Goal: Task Accomplishment & Management: Use online tool/utility

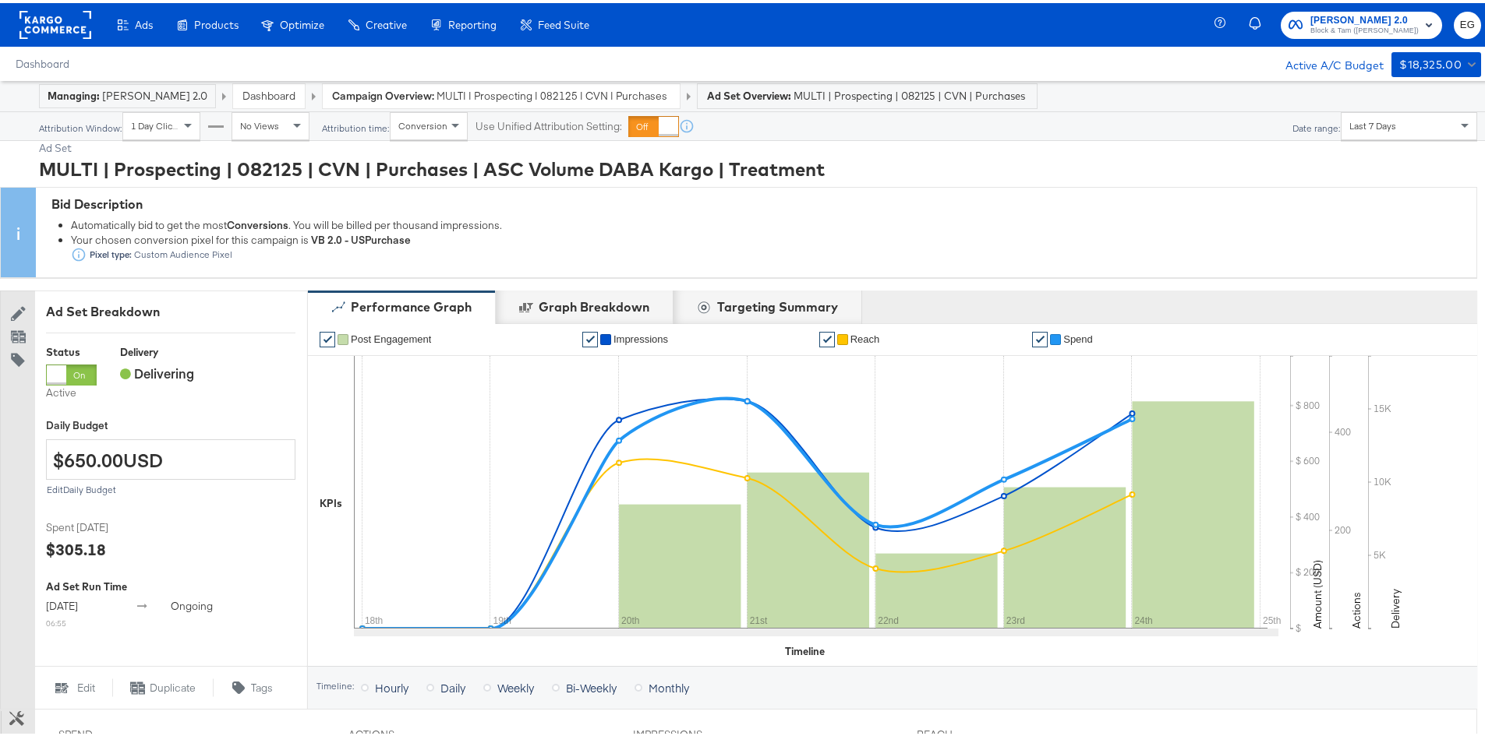
click at [0, 0] on div "Create filtered sets to control which products appear in your ads." at bounding box center [0, 0] width 0 height 0
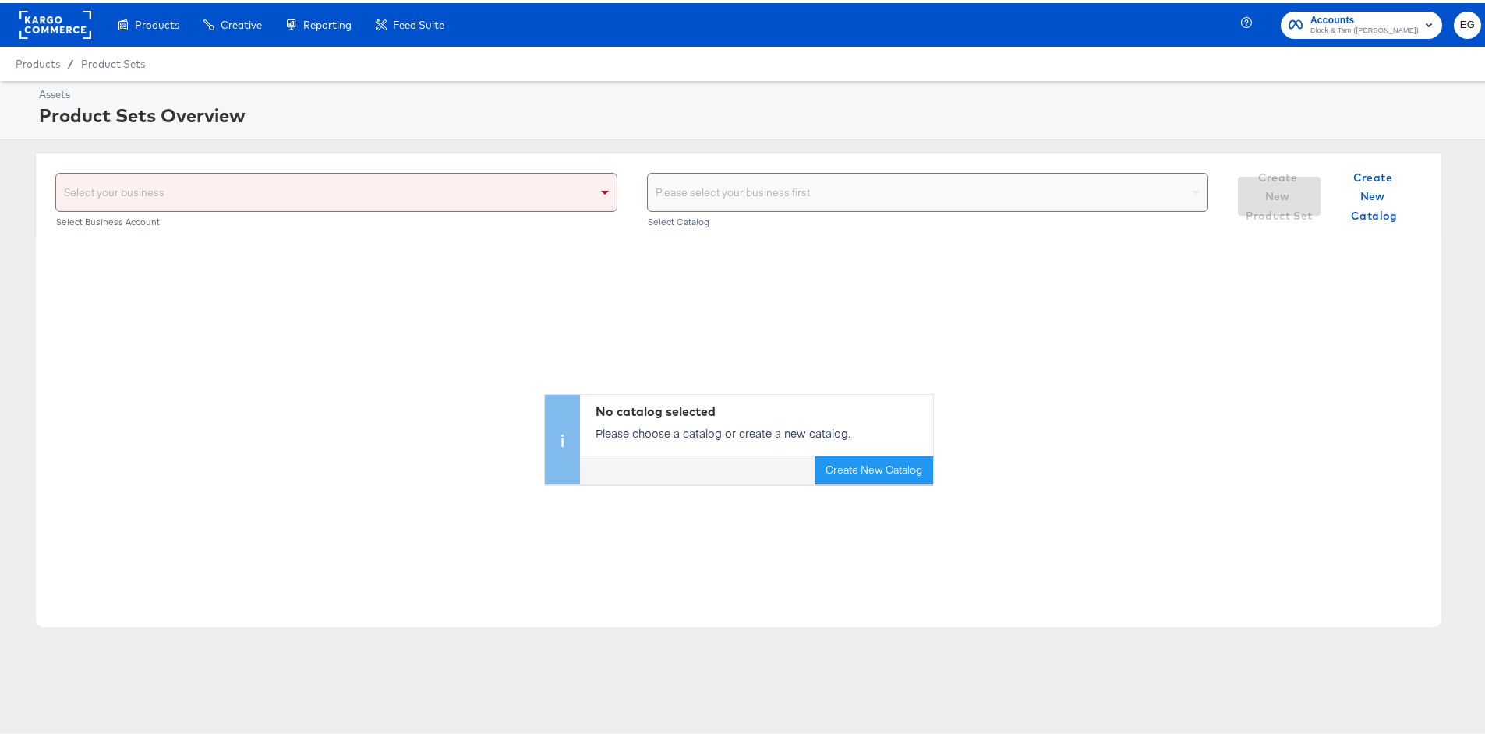
click at [443, 196] on div "Select your business" at bounding box center [336, 189] width 560 height 37
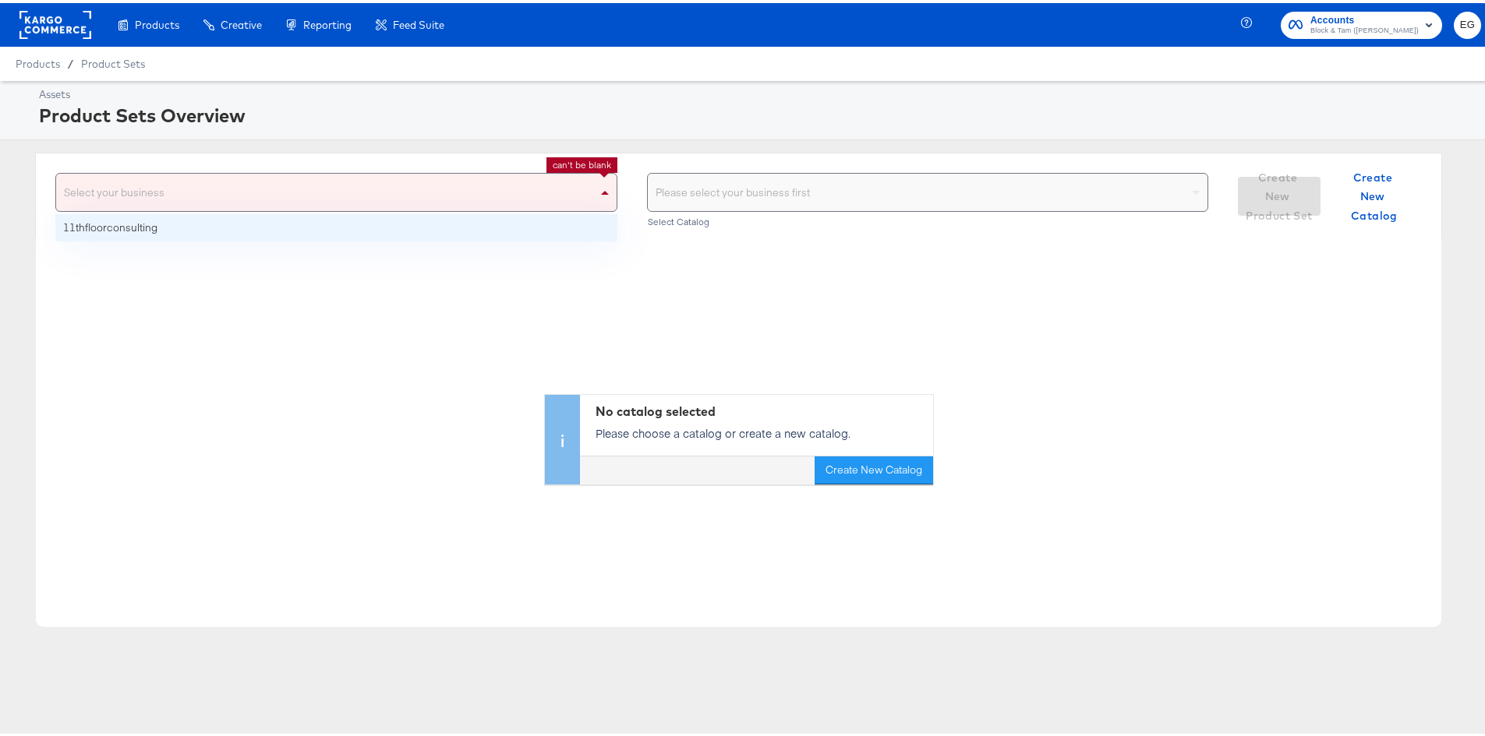
drag, startPoint x: 547, startPoint y: 201, endPoint x: 569, endPoint y: 201, distance: 21.8
click at [553, 201] on div "Select your business" at bounding box center [336, 189] width 560 height 37
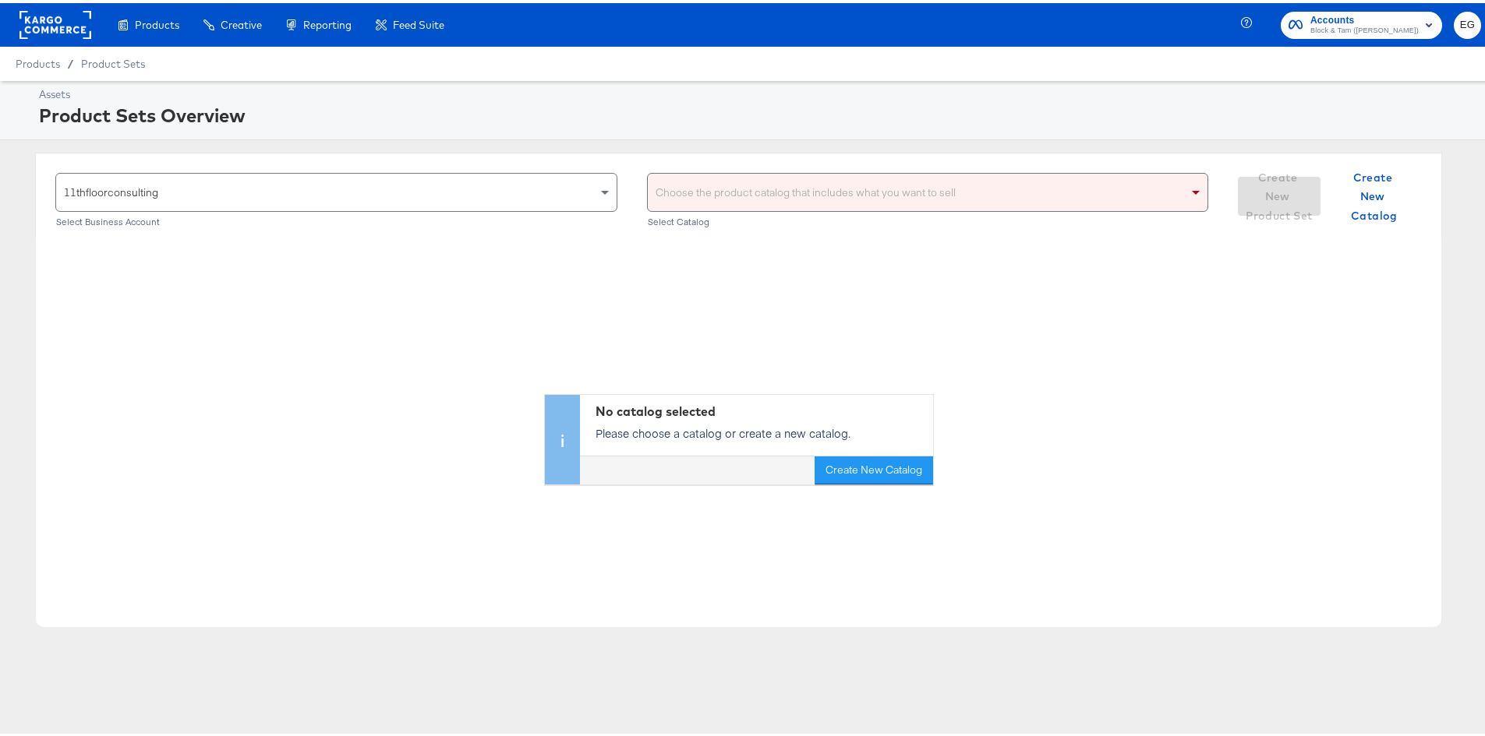
click at [835, 197] on div "Choose the product catalog that includes what you want to sell" at bounding box center [928, 189] width 560 height 37
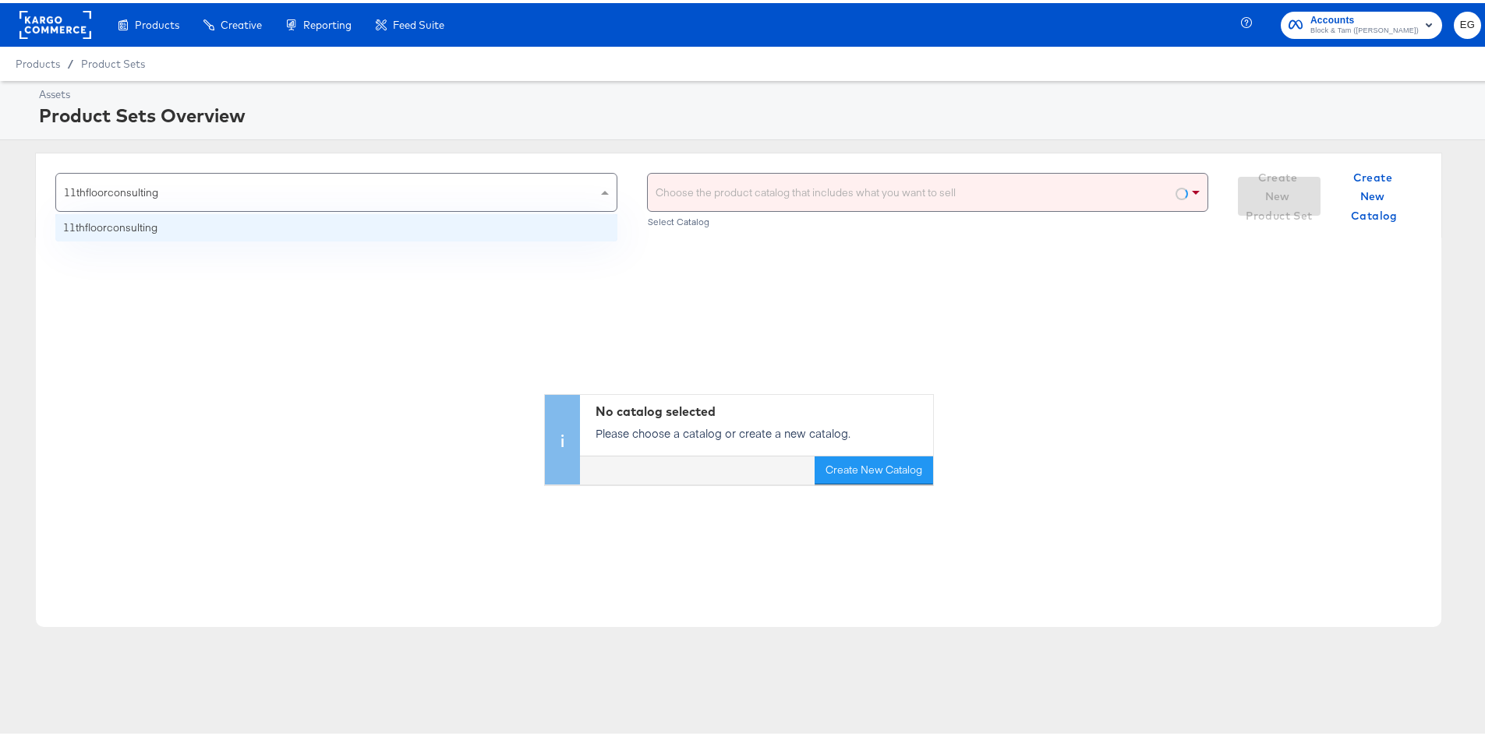
click at [597, 194] on span at bounding box center [606, 189] width 19 height 37
click at [543, 271] on div "No catalog selected Please choose a catalog or create a new catalog. Create New…" at bounding box center [738, 358] width 1405 height 247
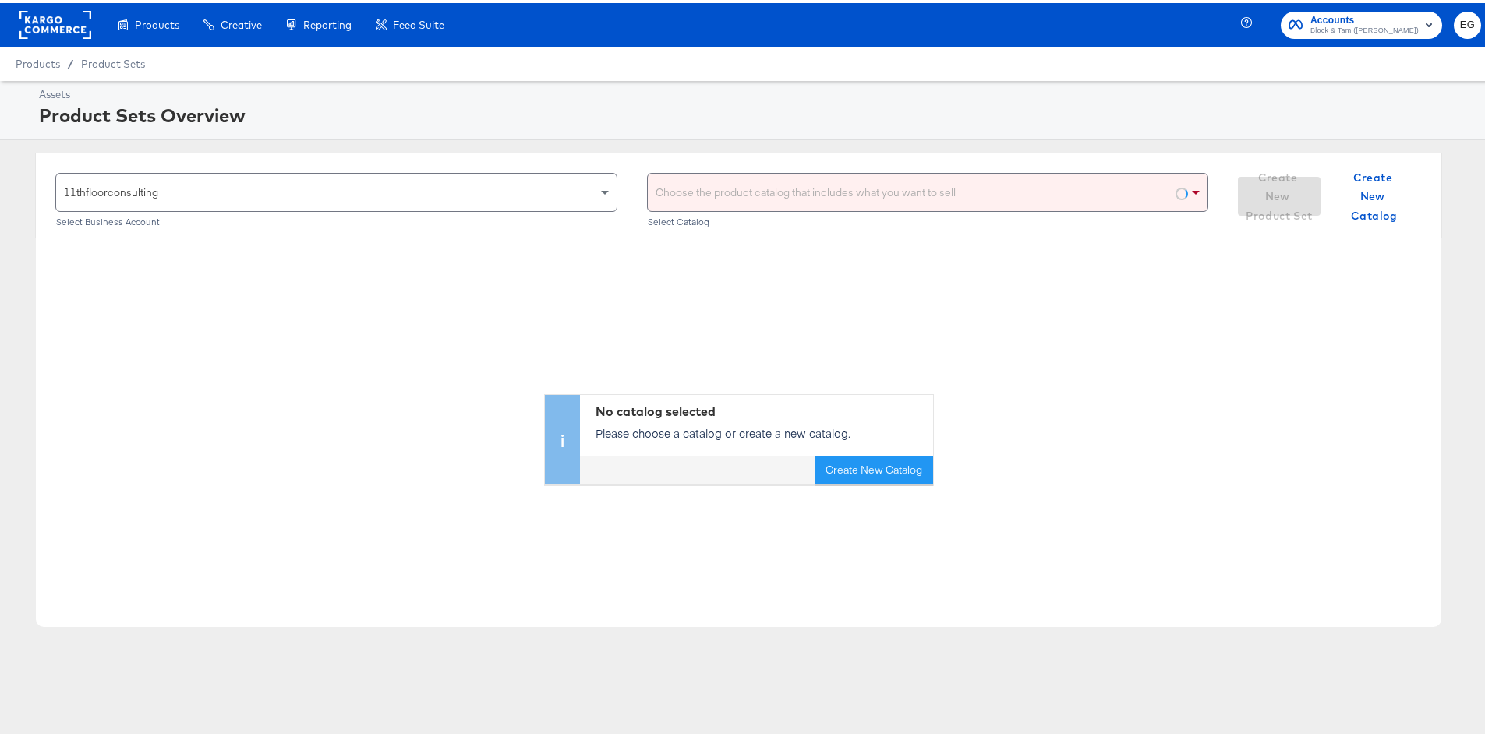
click at [1014, 210] on div "Choose the product catalog that includes what you want to sell Select Catalog" at bounding box center [928, 197] width 562 height 55
click at [1015, 194] on div "Choose the product catalog that includes what you want to sell" at bounding box center [928, 189] width 560 height 37
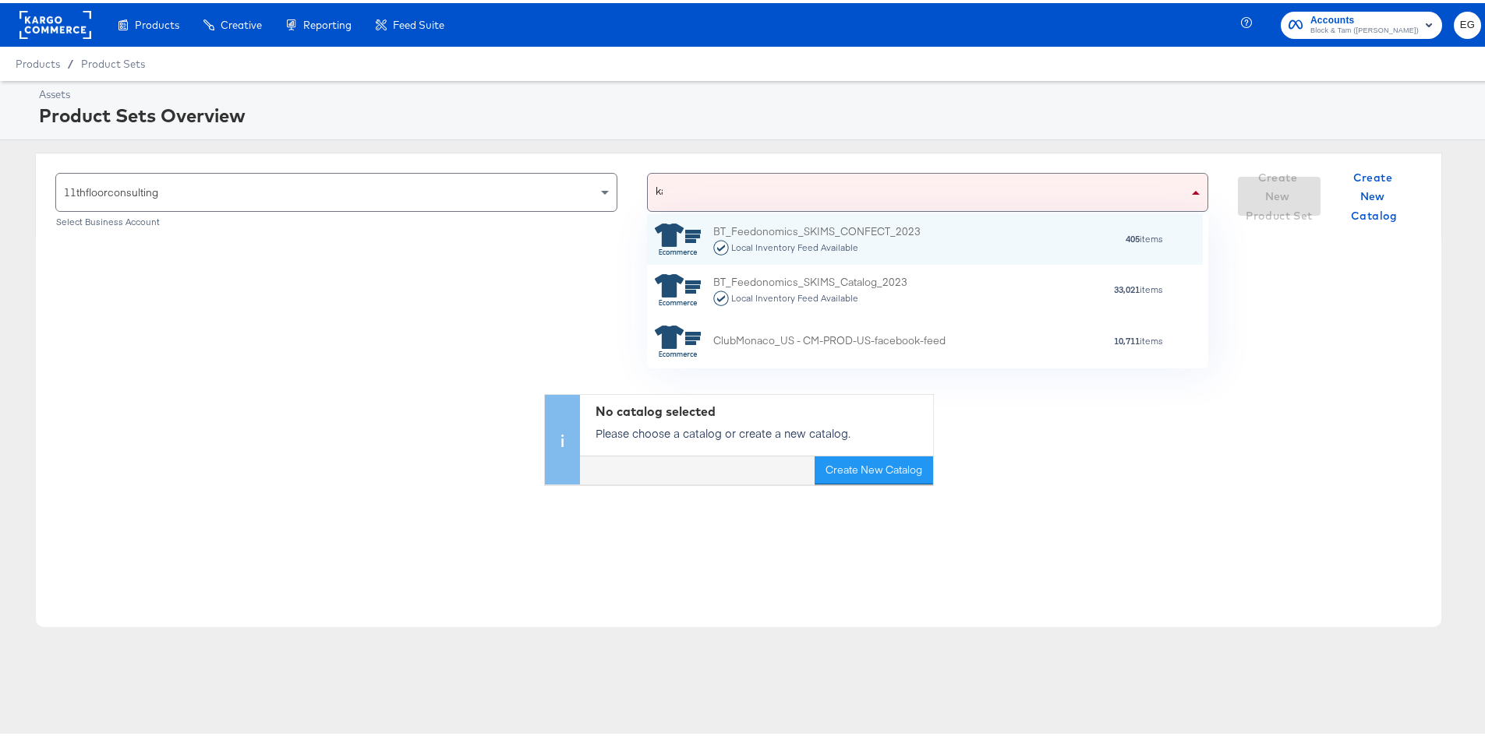
scroll to position [39, 544]
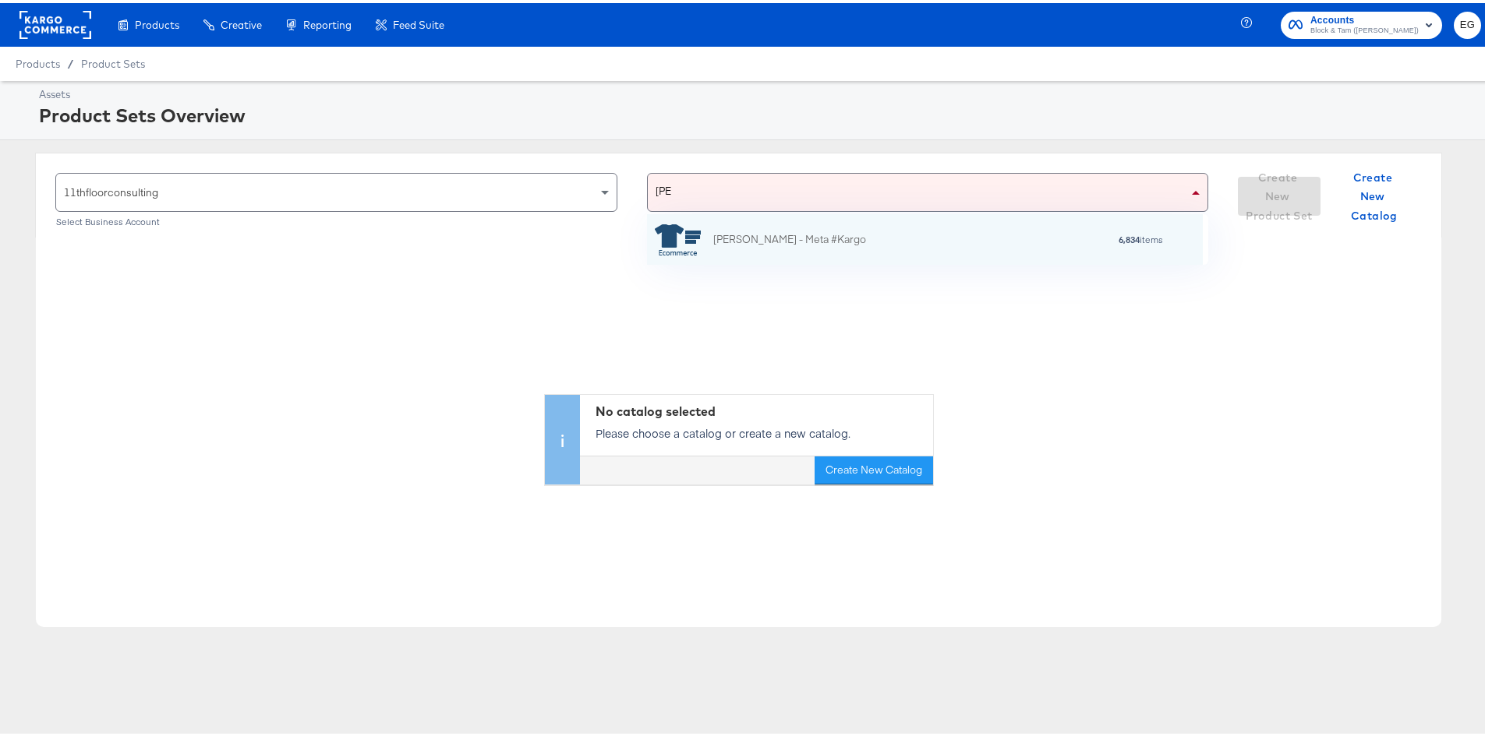
type input "kargo"
click at [778, 220] on div "[PERSON_NAME] - Meta #Kargo 6,834 items" at bounding box center [925, 236] width 556 height 51
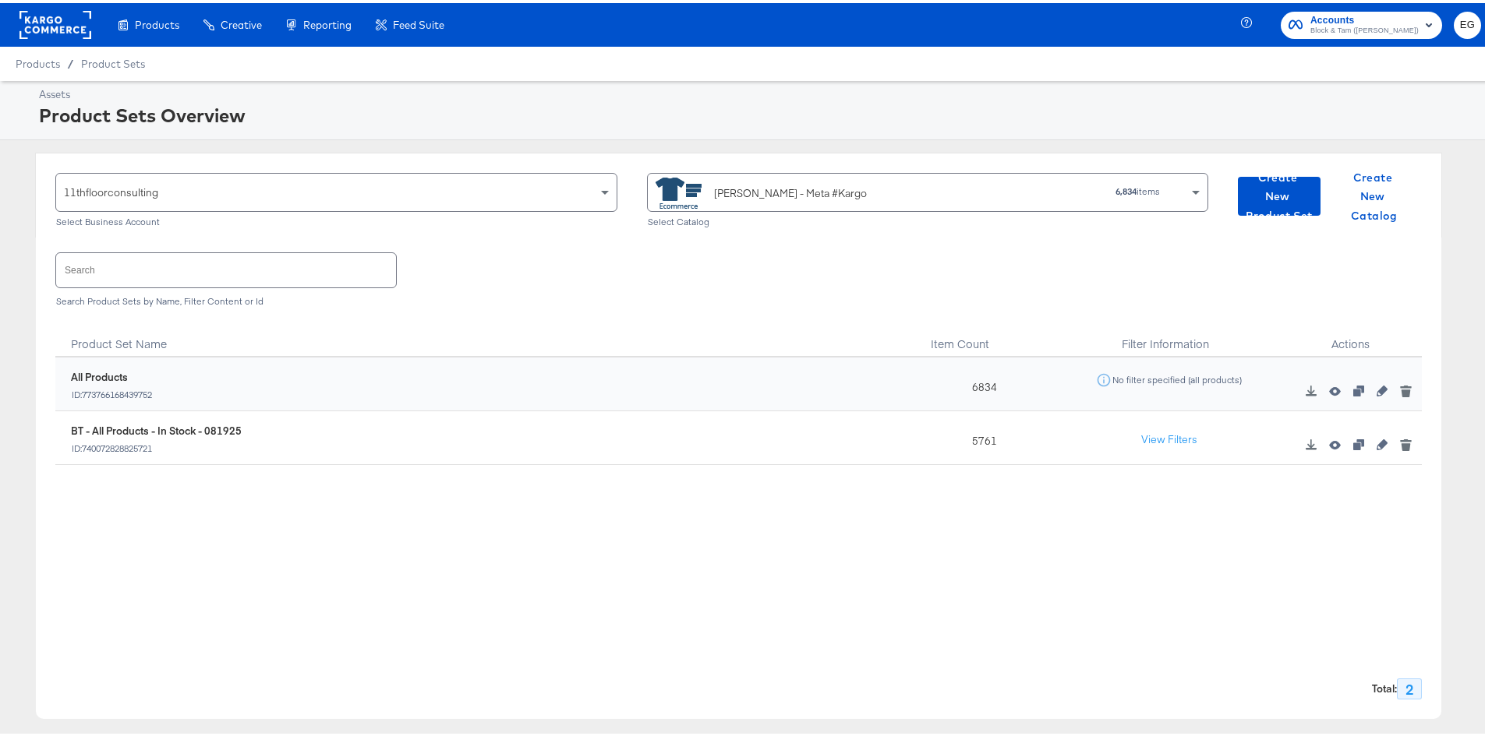
click at [928, 267] on div "Search Search Product Sets by Name, Filter Content or Id" at bounding box center [738, 275] width 1366 height 80
click at [1262, 190] on span "Create New Product Set" at bounding box center [1279, 194] width 70 height 58
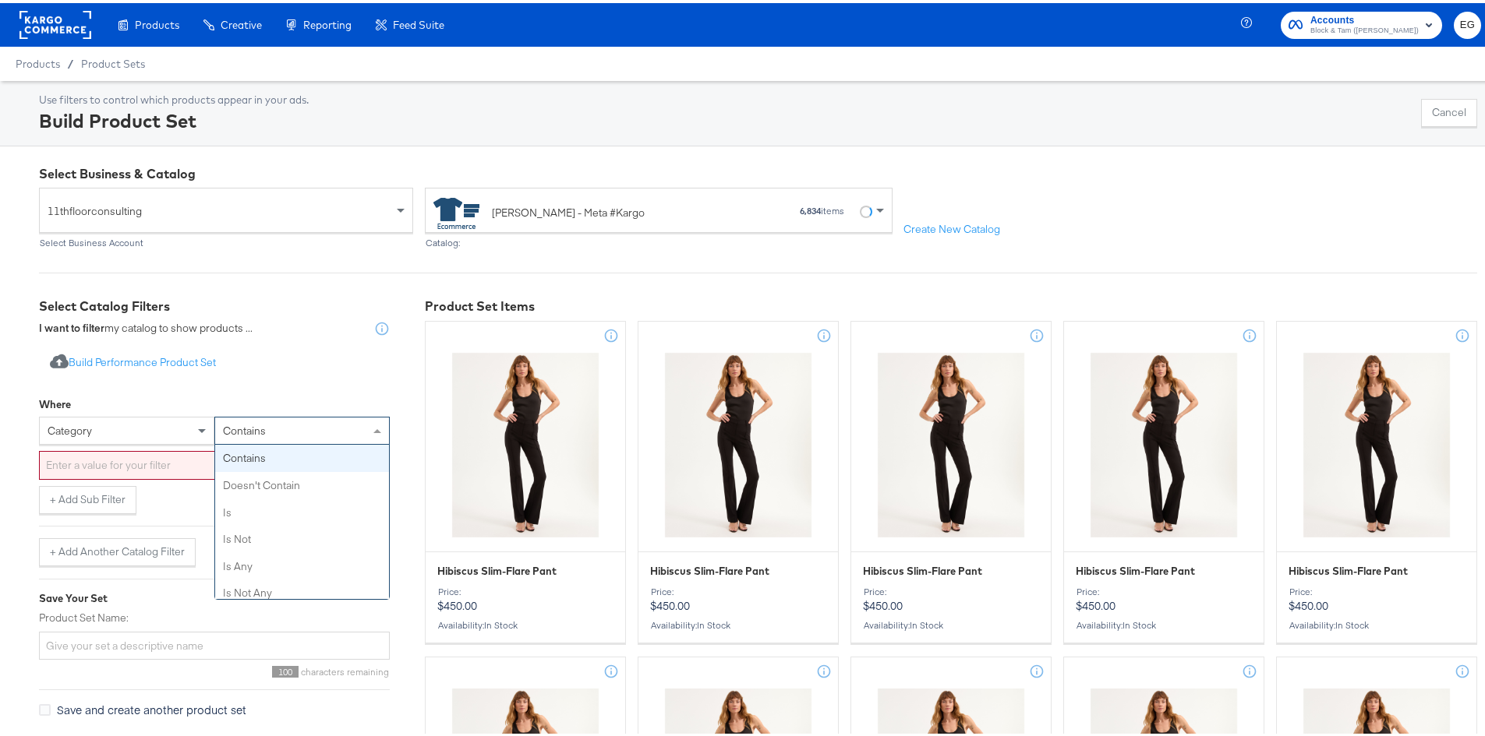
click at [235, 434] on span "contains" at bounding box center [244, 428] width 43 height 14
click at [253, 428] on span "contains" at bounding box center [244, 428] width 43 height 14
click at [122, 461] on input "text" at bounding box center [214, 462] width 351 height 29
click at [207, 486] on div "+ Add Sub Filter" at bounding box center [214, 497] width 351 height 28
click at [210, 504] on div "+ Add Sub Filter" at bounding box center [214, 497] width 351 height 28
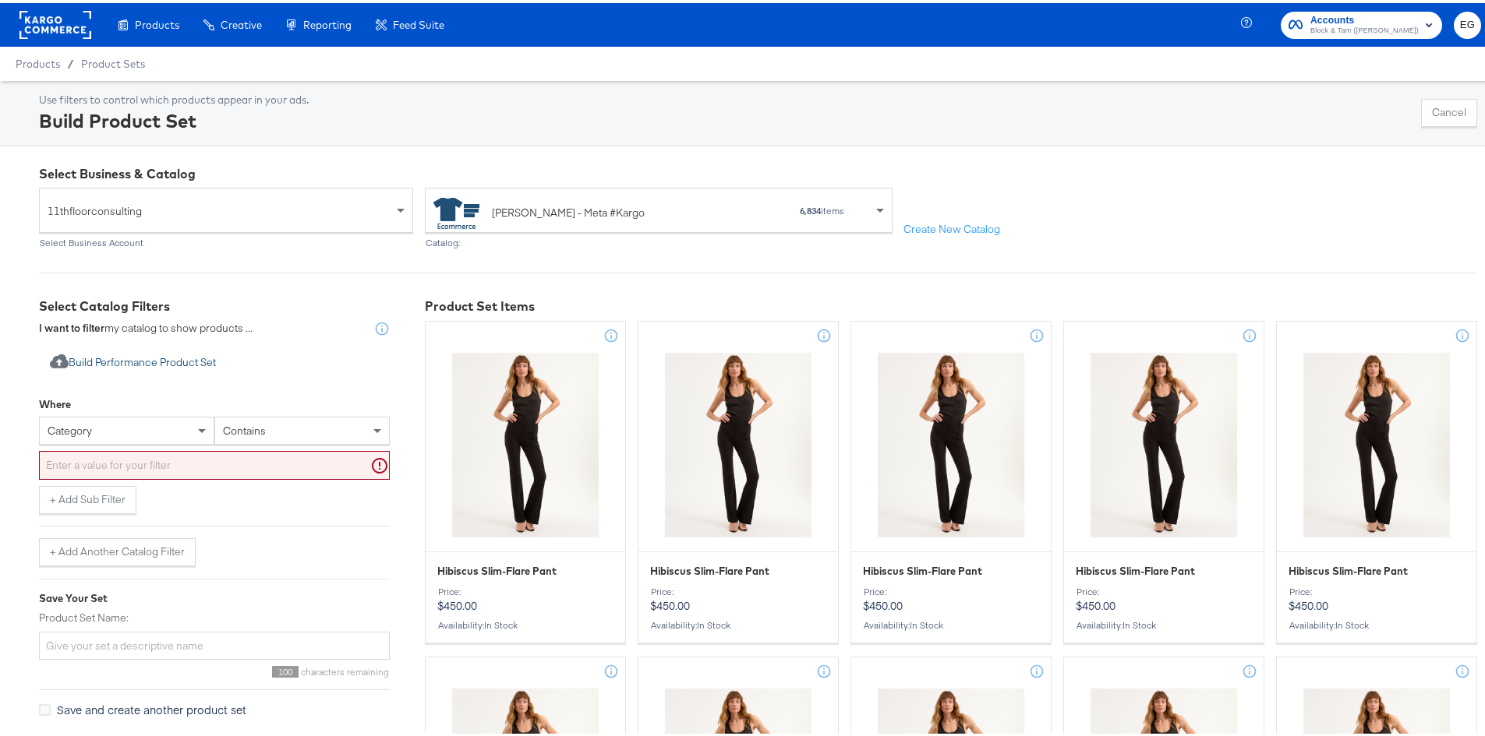
click at [180, 358] on button "Import product data from Google Analytics to generate product set Build Perform…" at bounding box center [133, 360] width 188 height 29
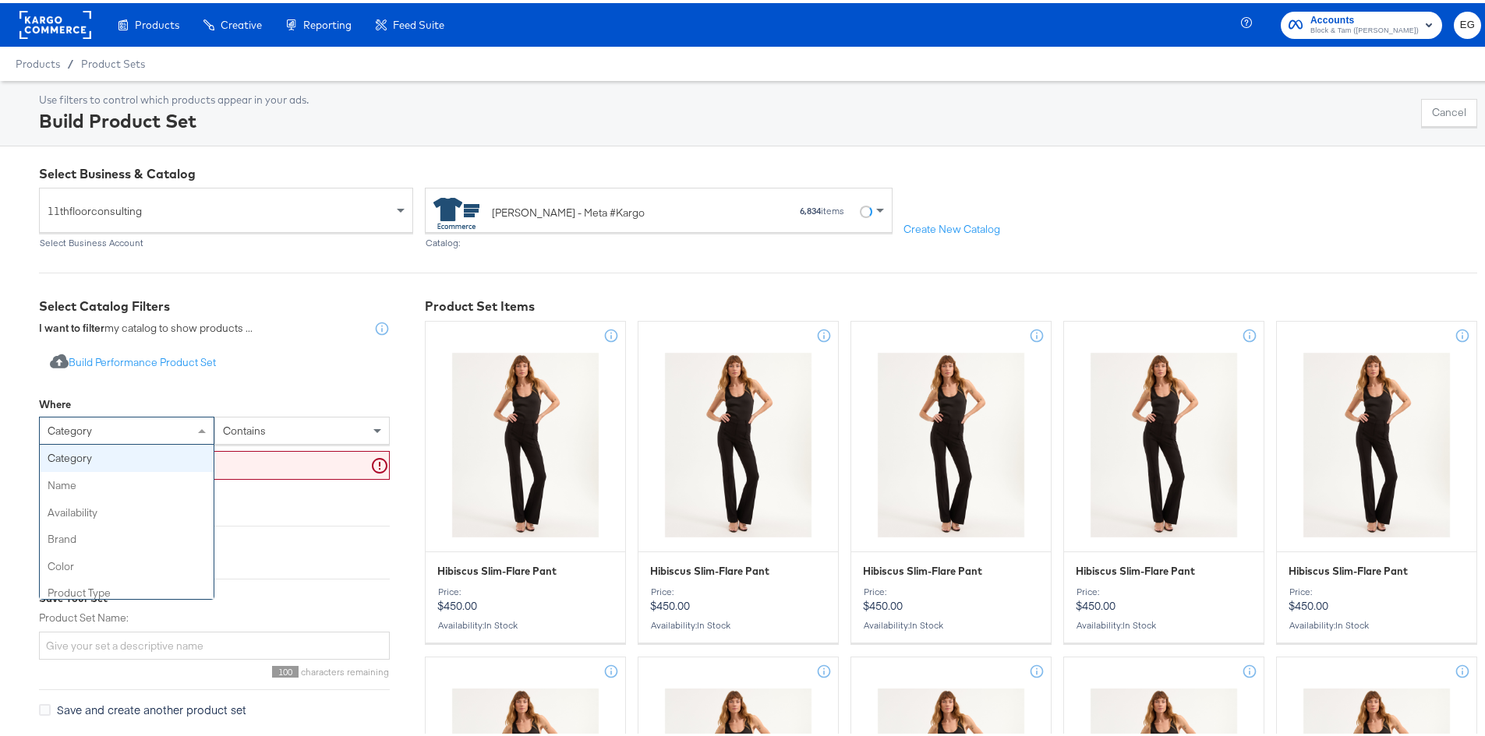
click at [191, 429] on div "category" at bounding box center [127, 428] width 174 height 26
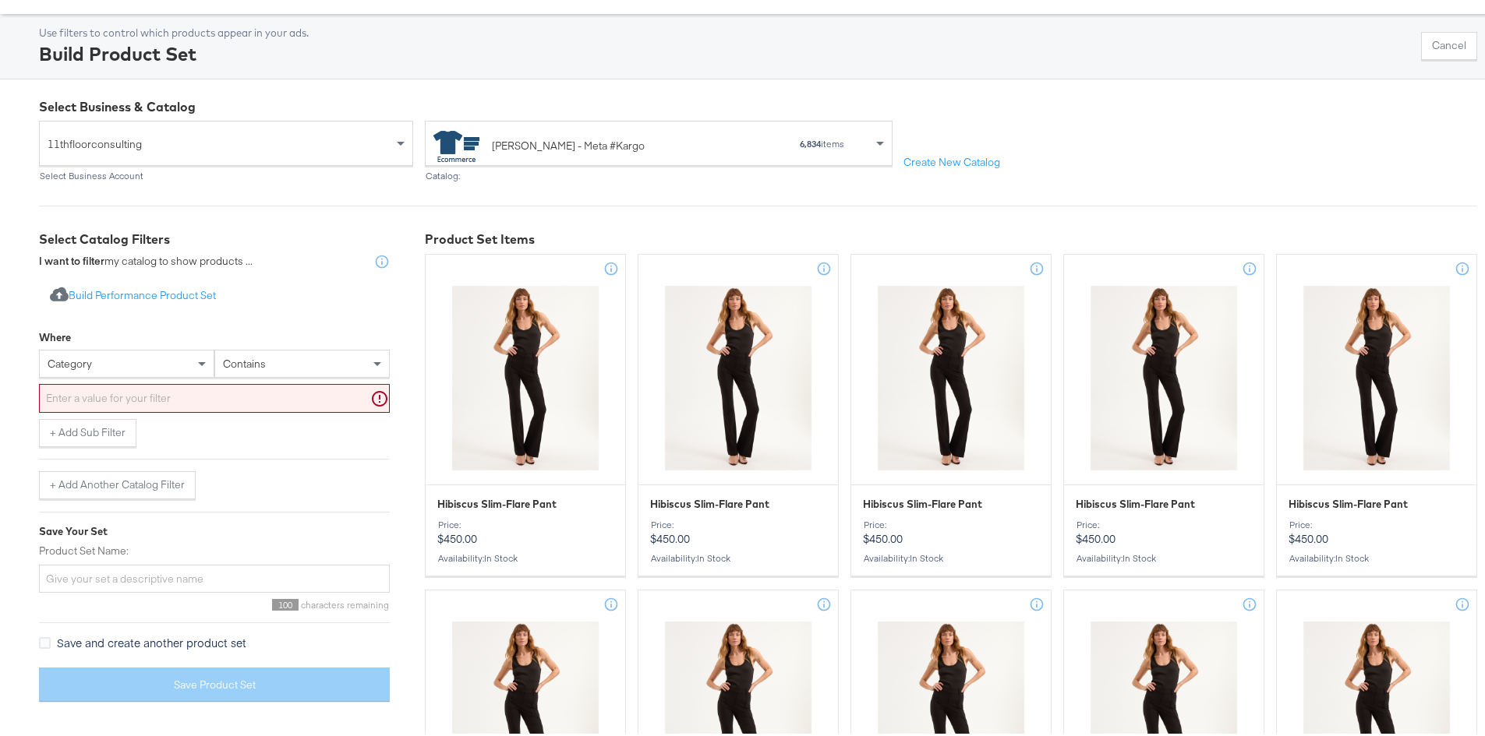
scroll to position [156, 0]
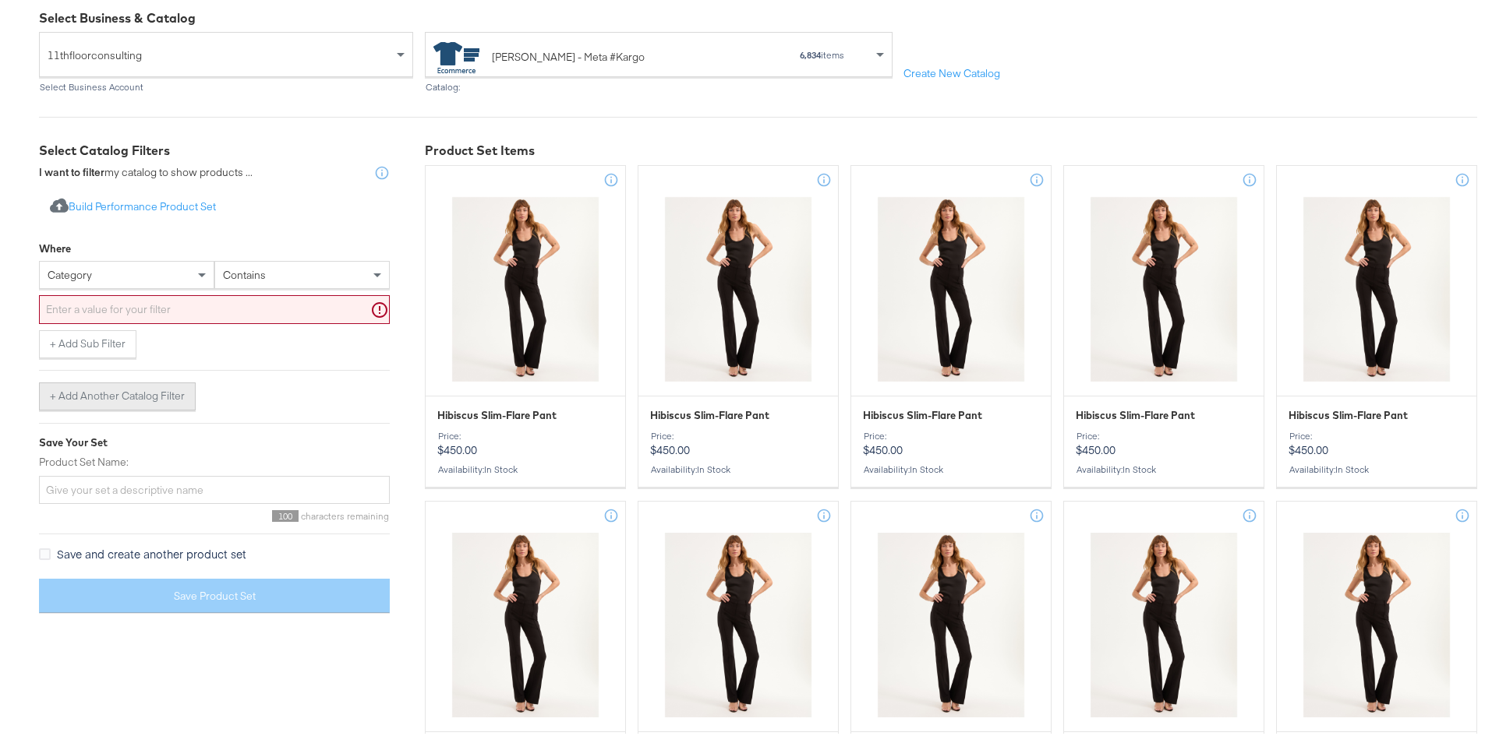
click at [161, 400] on button "+ Add Another Catalog Filter" at bounding box center [117, 394] width 157 height 28
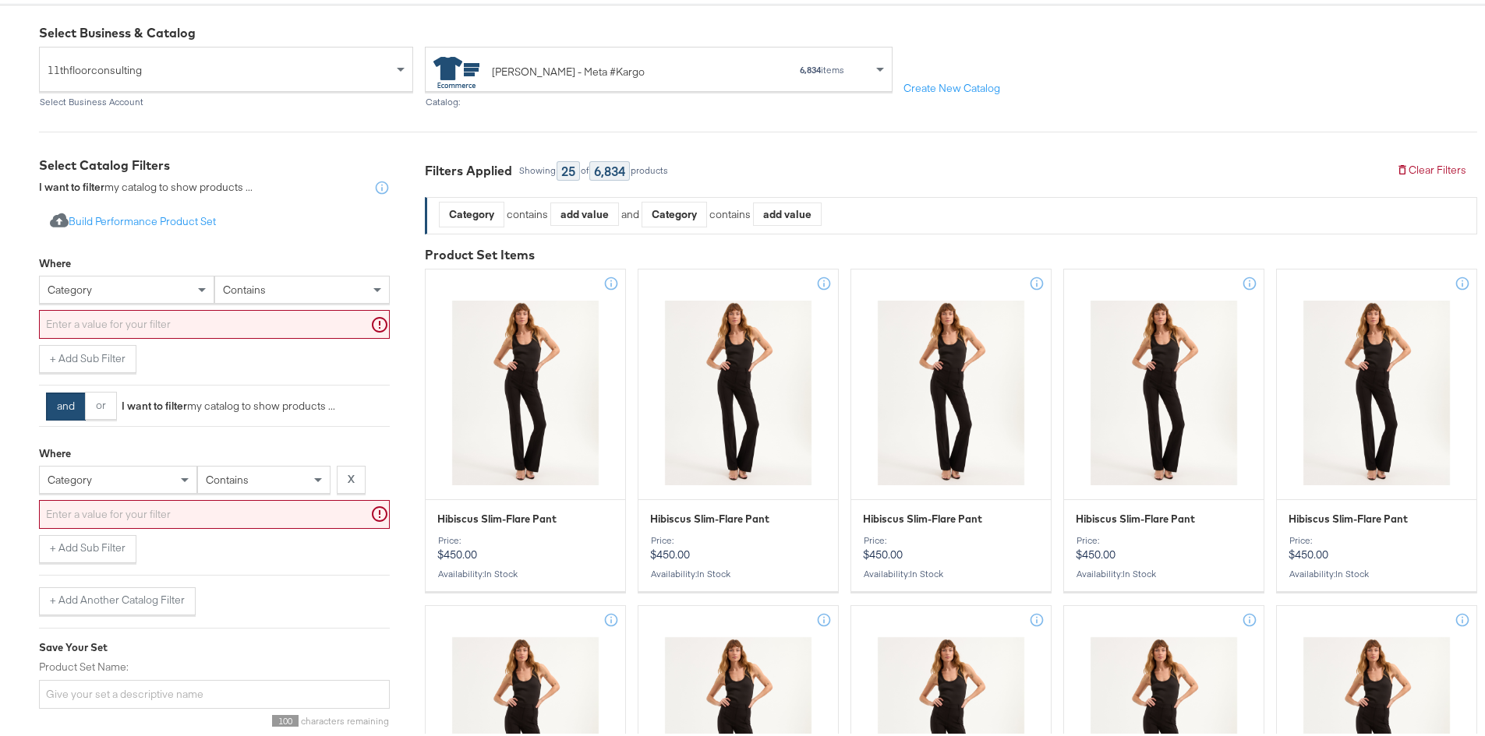
scroll to position [78, 0]
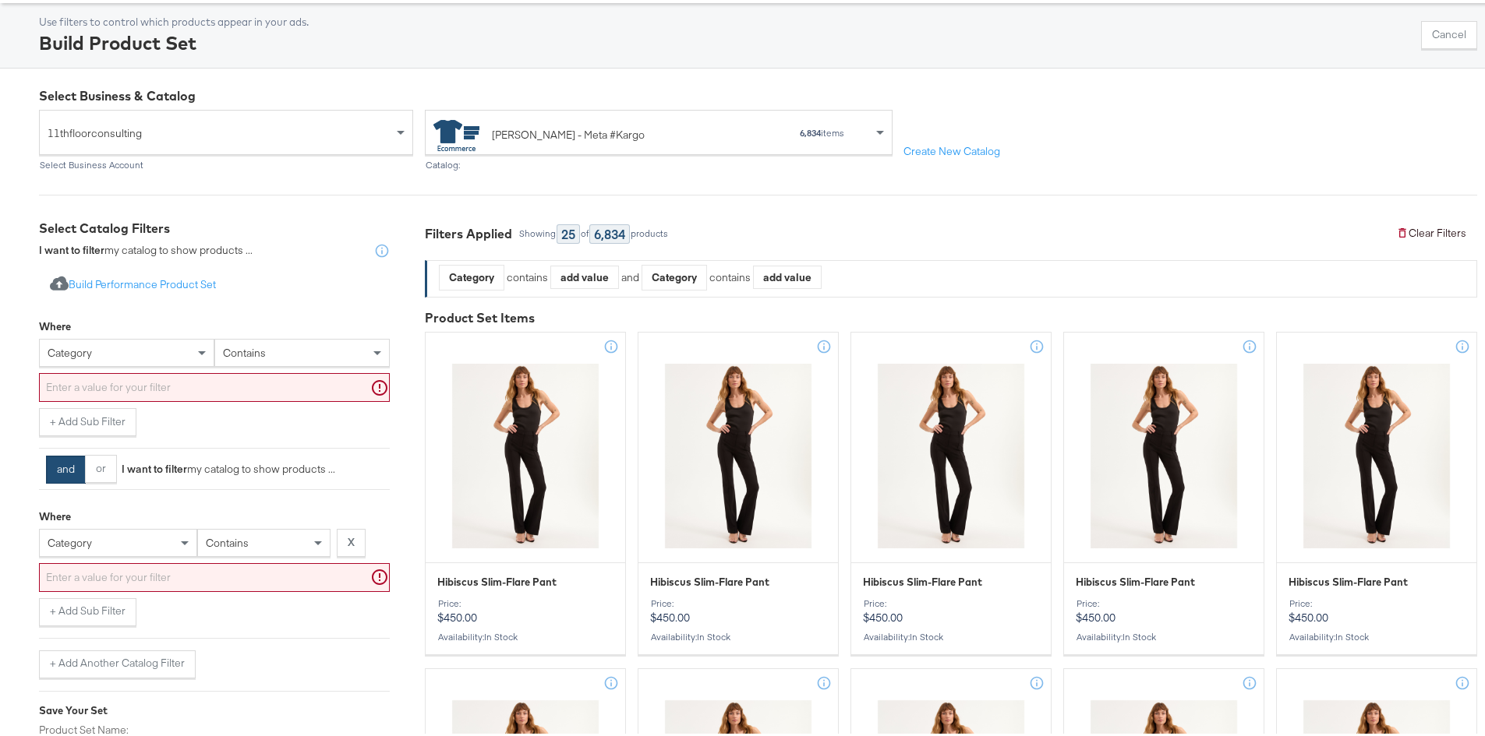
click at [1414, 231] on button "Clear Filters" at bounding box center [1431, 231] width 92 height 28
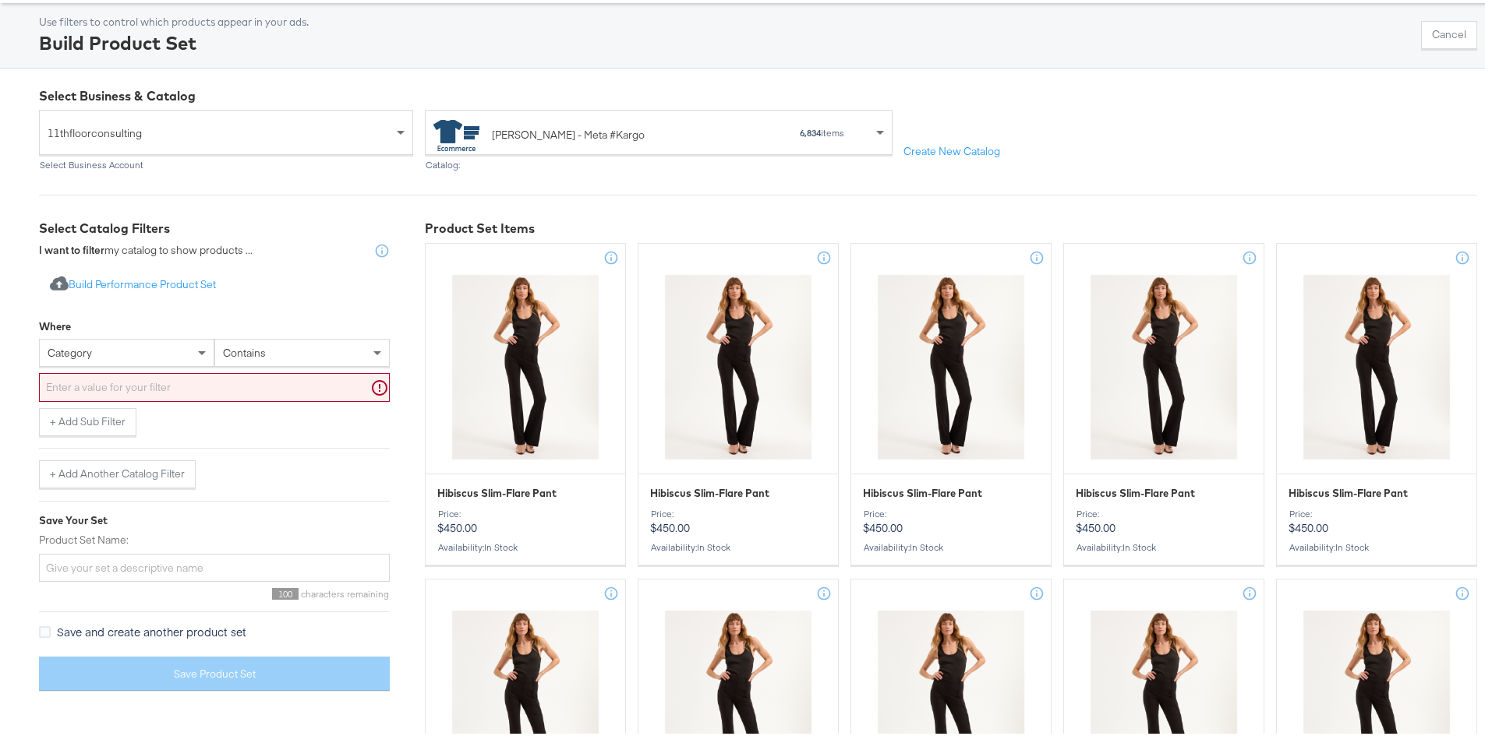
click at [328, 423] on div "+ Add Sub Filter" at bounding box center [214, 419] width 351 height 28
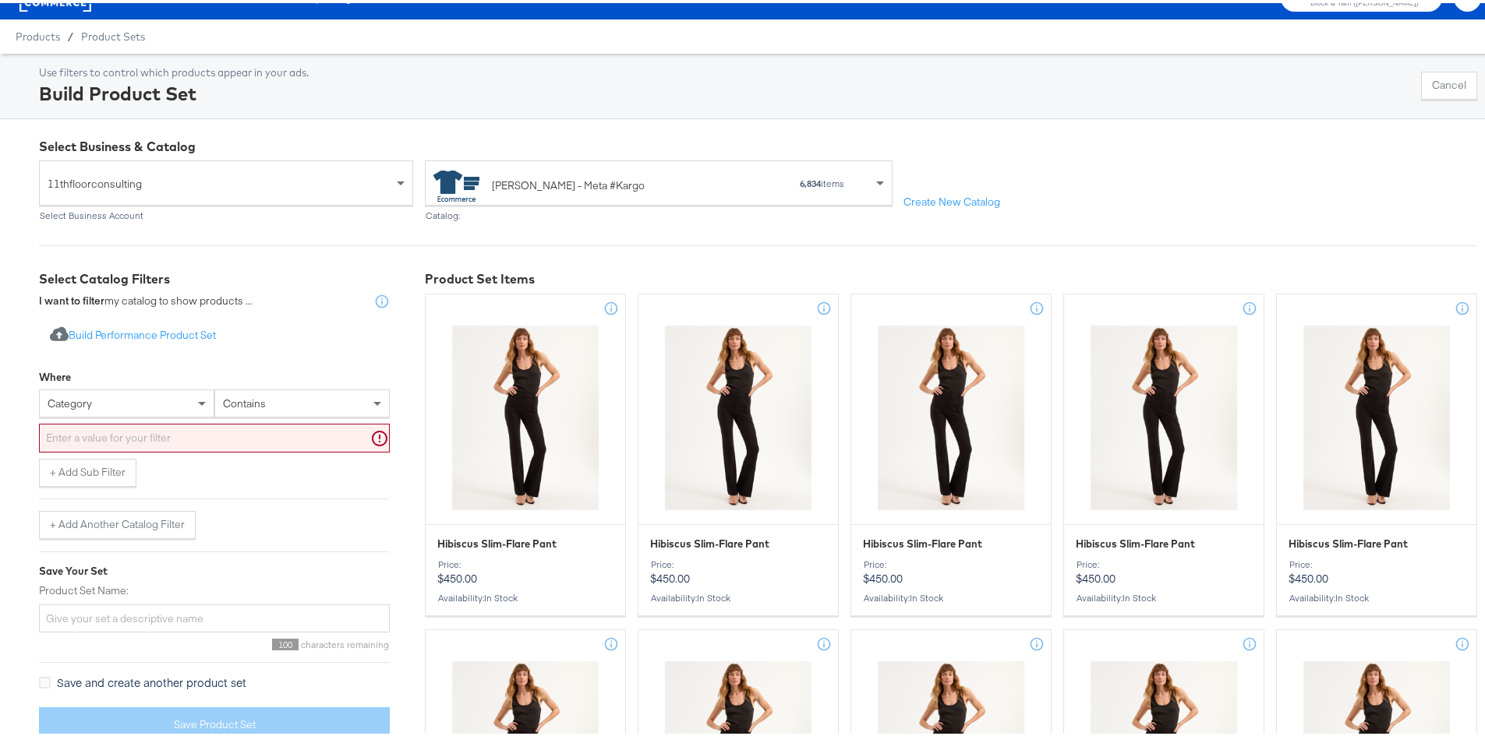
scroll to position [0, 0]
